Goal: Transaction & Acquisition: Register for event/course

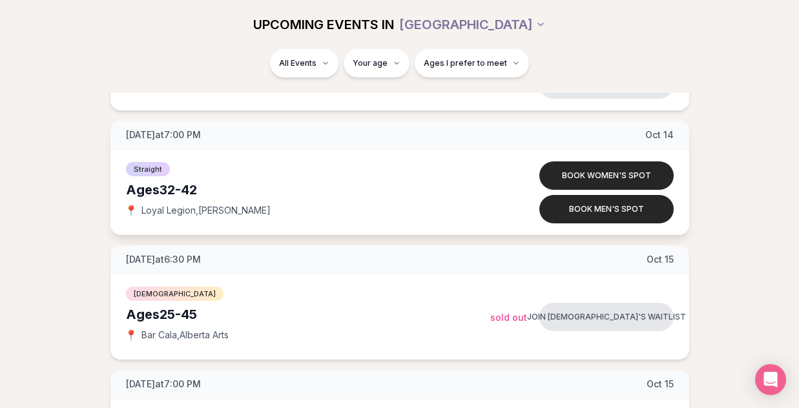
scroll to position [2895, 0]
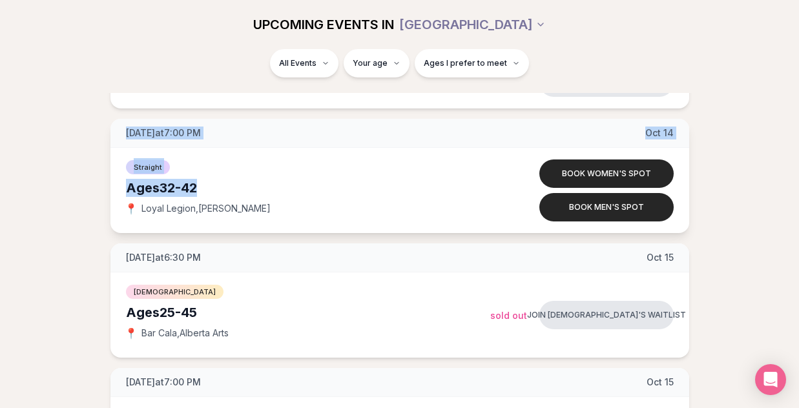
drag, startPoint x: 88, startPoint y: 133, endPoint x: 457, endPoint y: 179, distance: 371.8
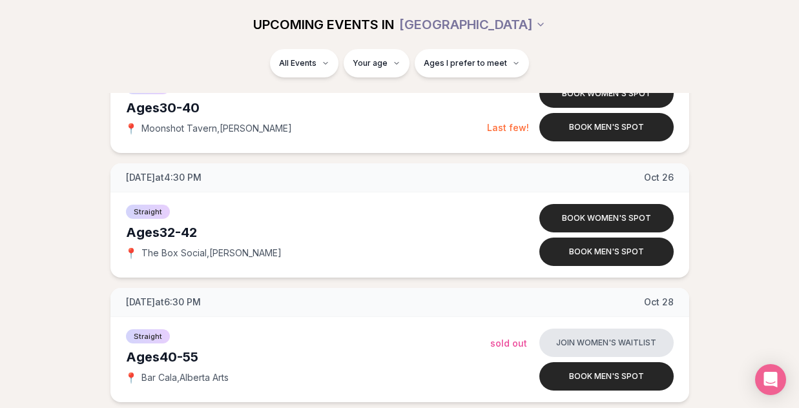
scroll to position [4487, 0]
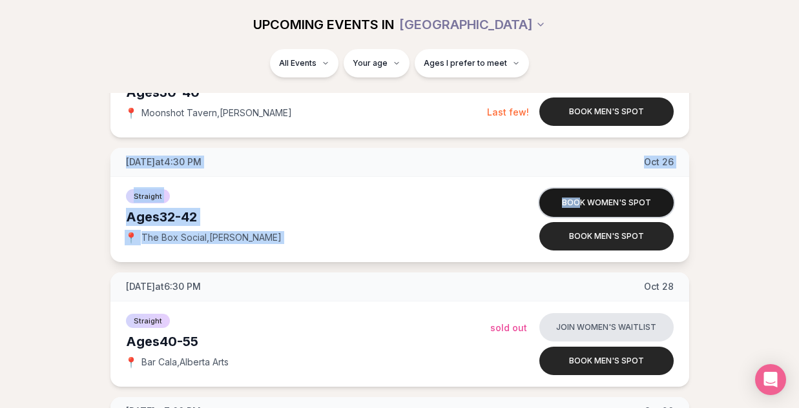
drag, startPoint x: 124, startPoint y: 162, endPoint x: 579, endPoint y: 204, distance: 456.8
click at [579, 204] on div "[DATE] at 4:30 PM [DATE] Straight Ages [DEMOGRAPHIC_DATA] 📍 The Box Social , [P…" at bounding box center [400, 205] width 579 height 114
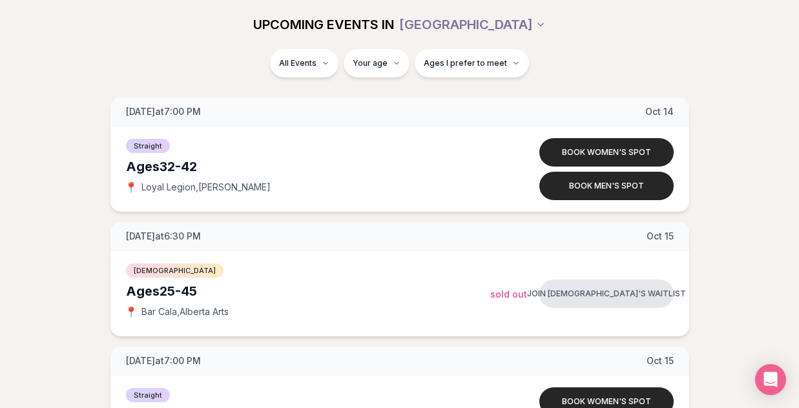
scroll to position [2915, 0]
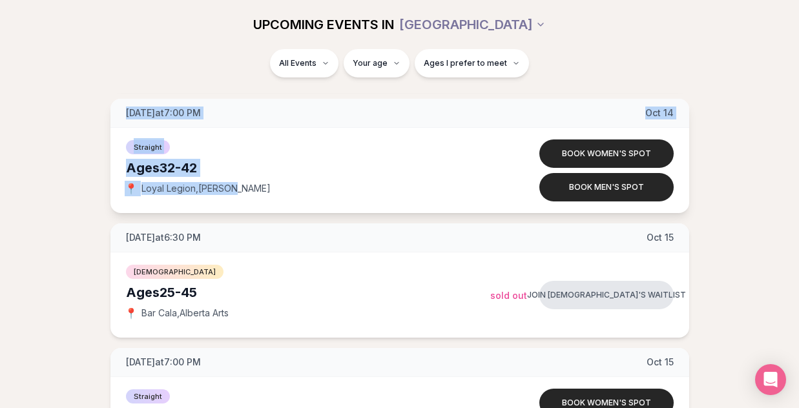
drag, startPoint x: 126, startPoint y: 112, endPoint x: 249, endPoint y: 198, distance: 149.9
click at [249, 198] on div "[DATE] at 7:00 PM [DATE] Straight Ages [DEMOGRAPHIC_DATA] 📍 Loyal Legion , [PER…" at bounding box center [400, 156] width 579 height 114
copy div "[DATE] at 7:00 PM [DATE] Straight Ages [DEMOGRAPHIC_DATA] 📍 Loyal Legion , [PER…"
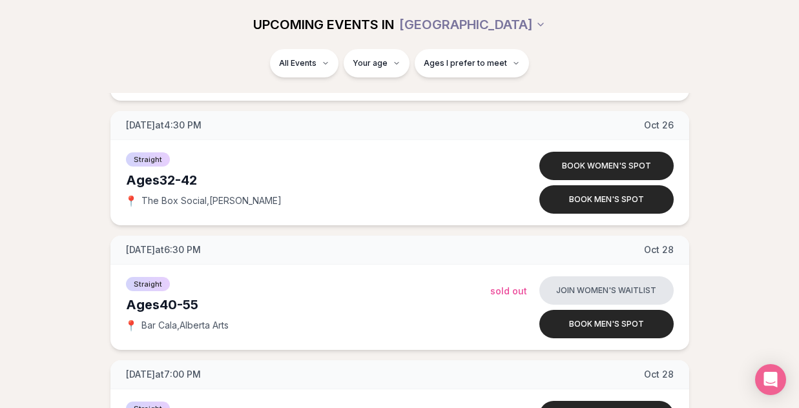
scroll to position [4526, 0]
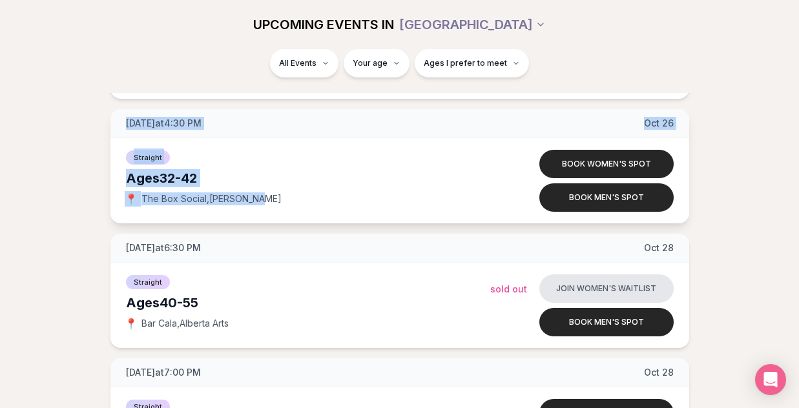
drag, startPoint x: 260, startPoint y: 202, endPoint x: 124, endPoint y: 126, distance: 156.2
click at [124, 126] on div "[DATE] at 4:30 PM [DATE] Straight Ages [DEMOGRAPHIC_DATA] 📍 The Box Social , [P…" at bounding box center [400, 166] width 579 height 114
copy div "[DATE] at 4:30 PM [DATE] Straight Ages [DEMOGRAPHIC_DATA] 📍 The Box Social , [P…"
